Goal: Task Accomplishment & Management: Manage account settings

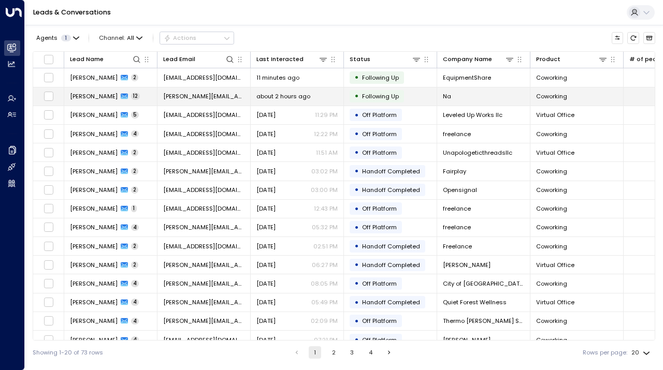
click at [391, 101] on span "Following Up" at bounding box center [380, 96] width 37 height 8
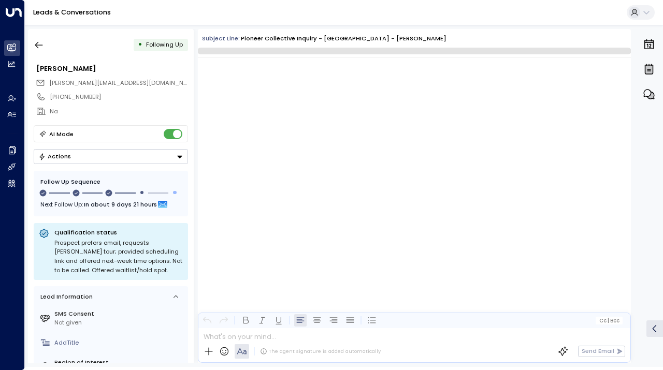
scroll to position [4602, 0]
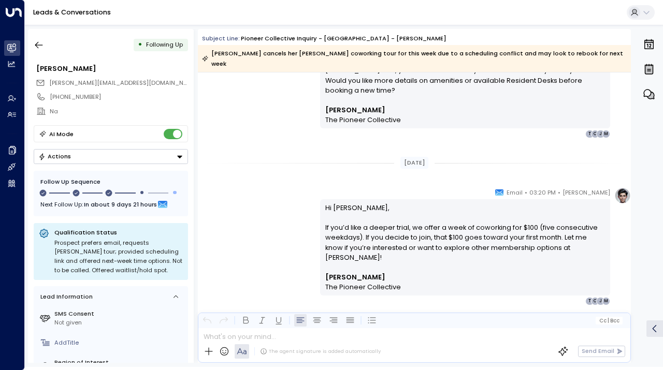
click at [112, 156] on button "Actions" at bounding box center [111, 156] width 154 height 15
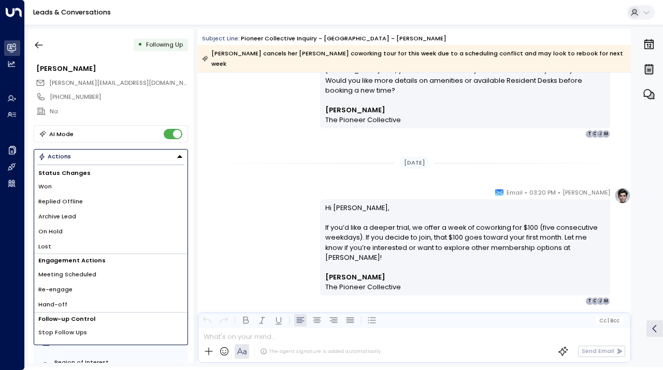
click at [102, 240] on li "Lost" at bounding box center [110, 246] width 153 height 15
